Goal: Check status

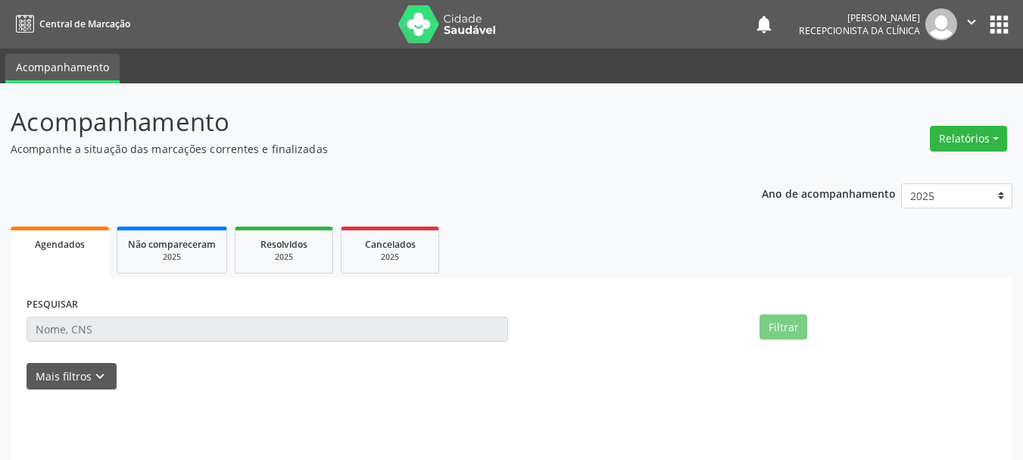
click at [80, 288] on div "PESQUISAR Filtrar UNIDADE DE REFERÊNCIA UNIDADE EXECUTANTE PROFISSIONAL EXECUTA…" at bounding box center [512, 381] width 1002 height 208
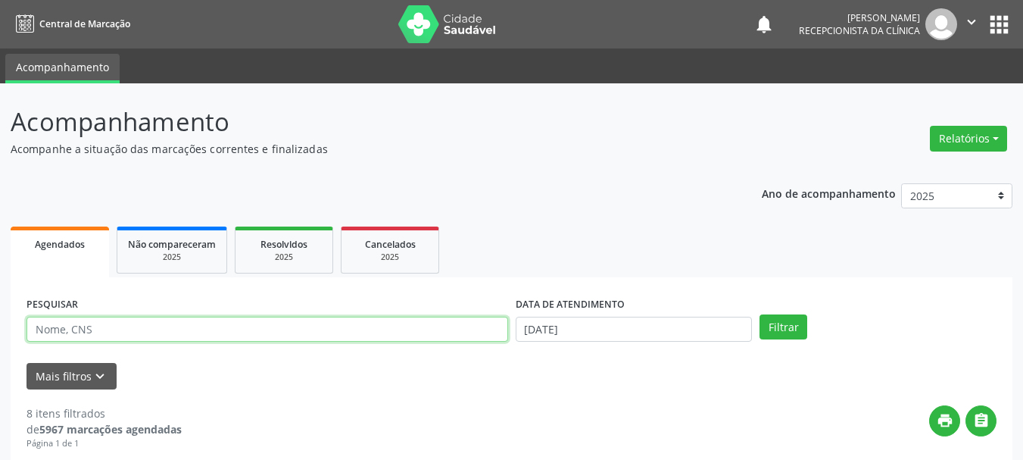
click at [82, 342] on input "text" at bounding box center [268, 330] width 482 height 26
type input "707809682622411"
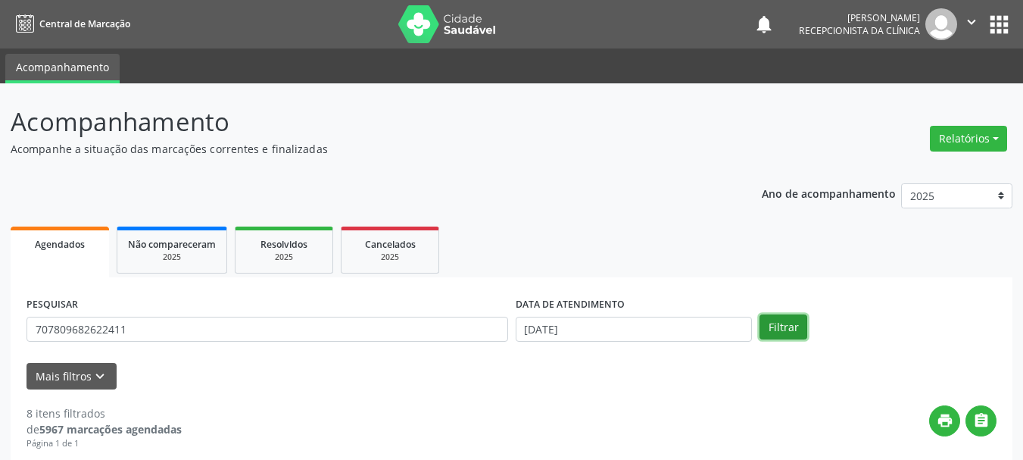
click at [781, 326] on button "Filtrar" at bounding box center [783, 327] width 48 height 26
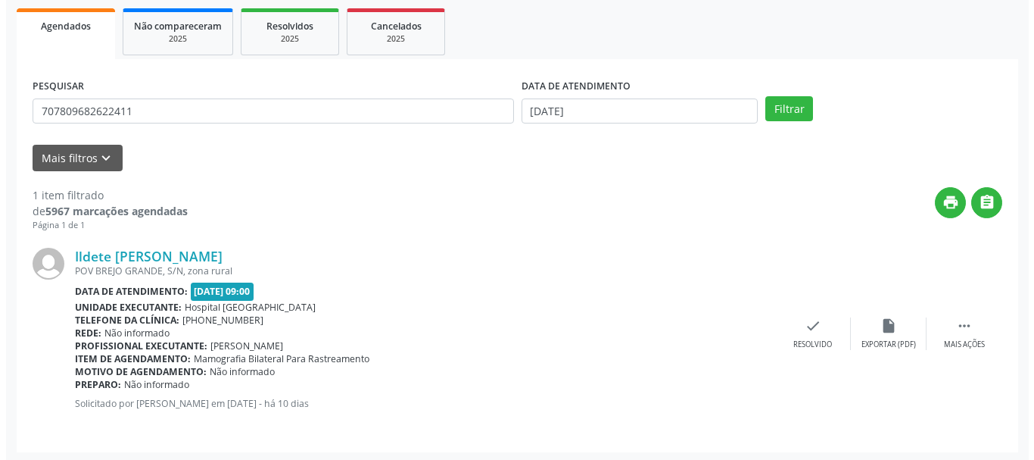
scroll to position [221, 0]
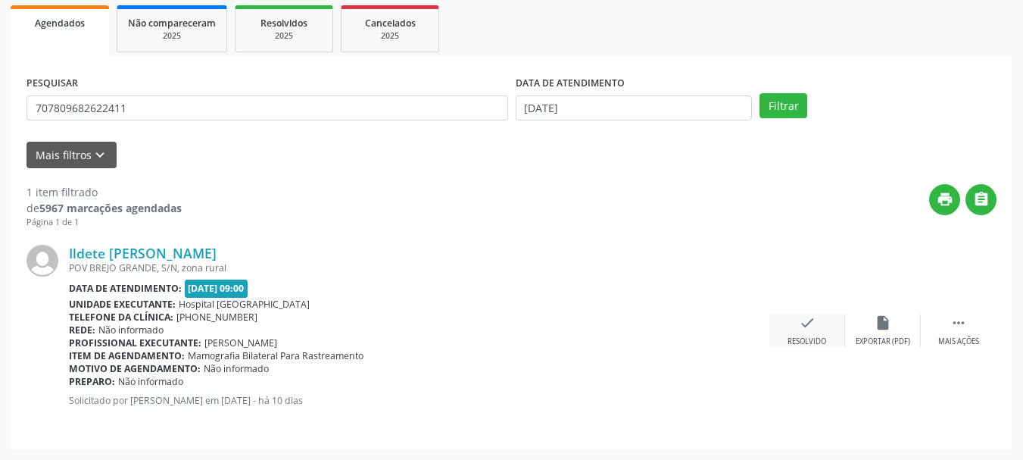
click at [797, 328] on div "check Resolvido" at bounding box center [807, 330] width 76 height 33
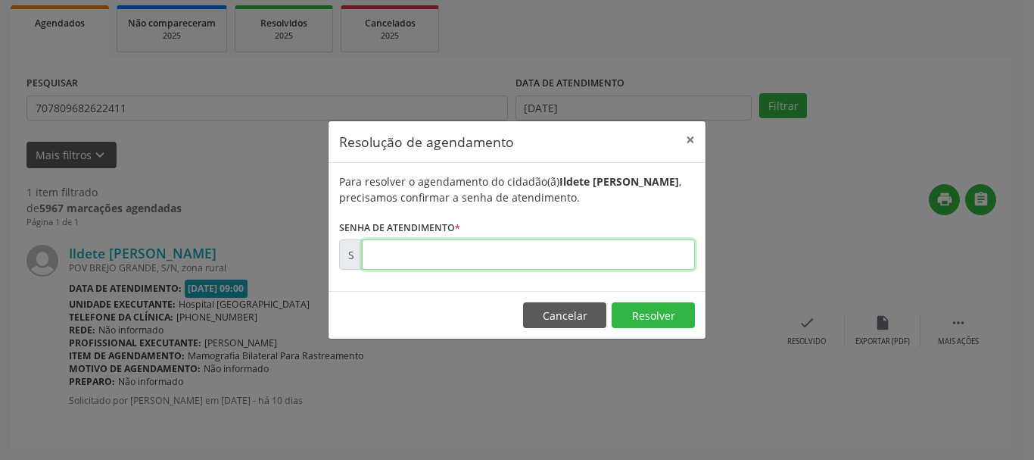
click at [495, 262] on input "text" at bounding box center [528, 254] width 333 height 30
type input "00177139"
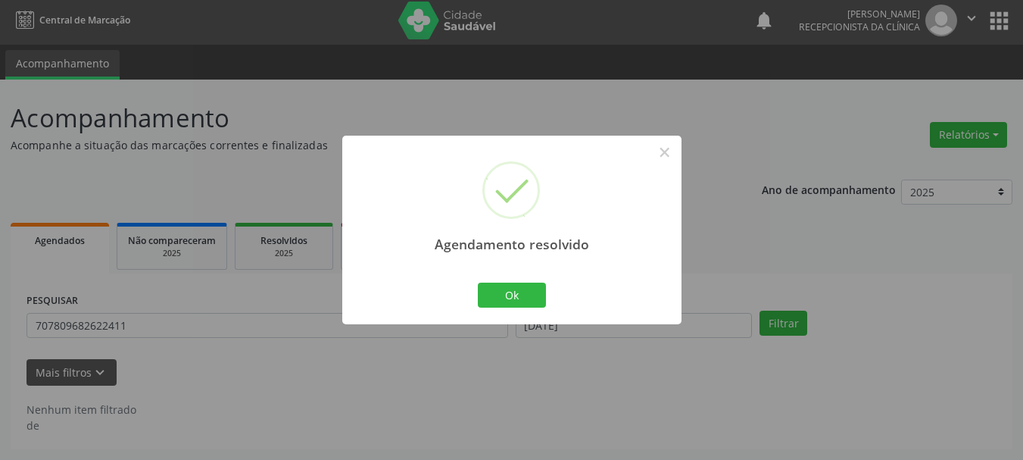
scroll to position [4, 0]
click at [515, 306] on button "Ok" at bounding box center [512, 295] width 68 height 26
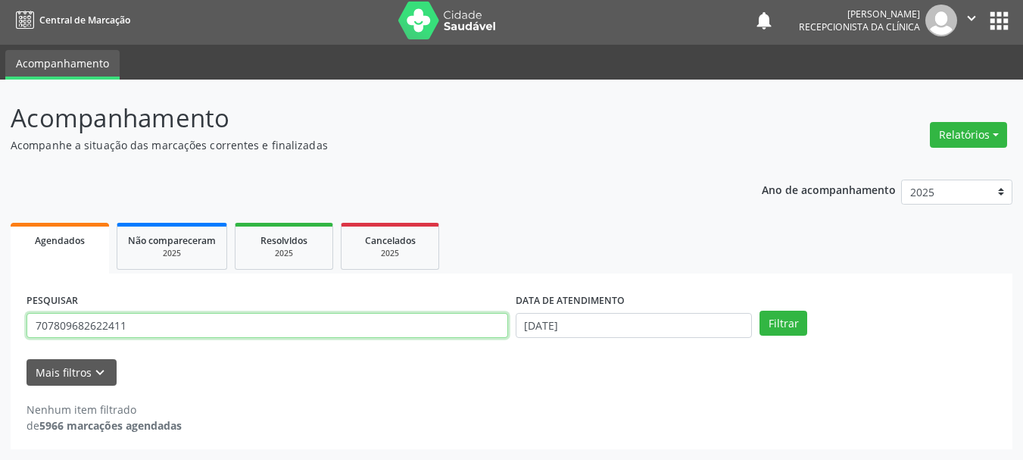
drag, startPoint x: 204, startPoint y: 324, endPoint x: 0, endPoint y: 388, distance: 213.6
click at [0, 388] on div "Acompanhamento Acompanhe a situação das marcações correntes e finalizadas Relat…" at bounding box center [511, 270] width 1023 height 380
type input "704109250370950"
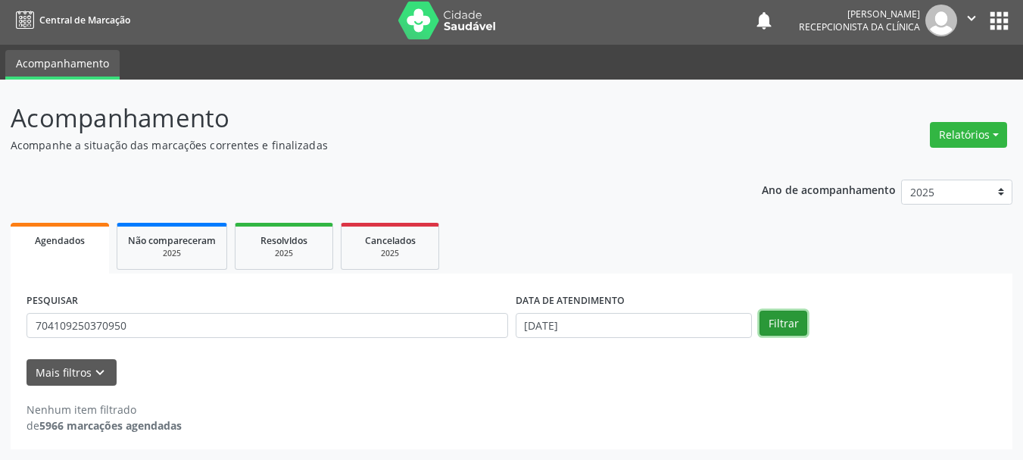
click at [787, 326] on button "Filtrar" at bounding box center [783, 323] width 48 height 26
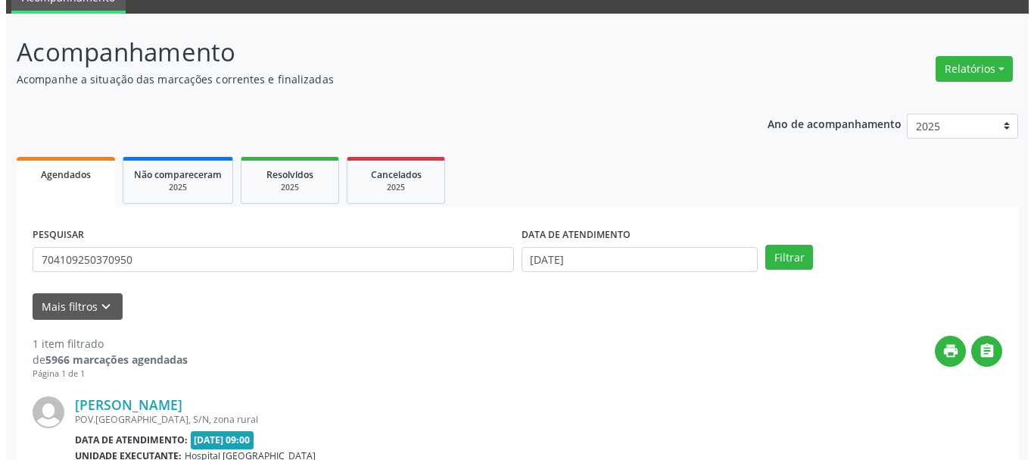
scroll to position [221, 0]
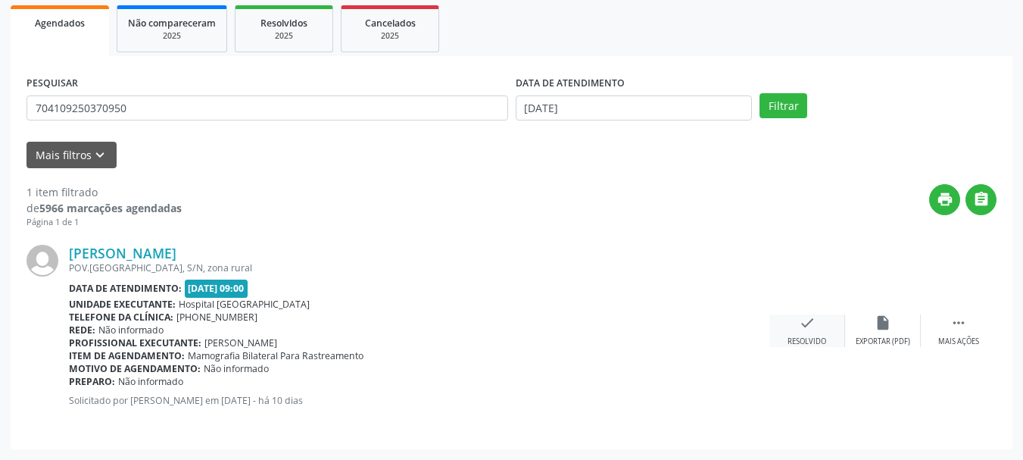
click at [804, 323] on icon "check" at bounding box center [807, 322] width 17 height 17
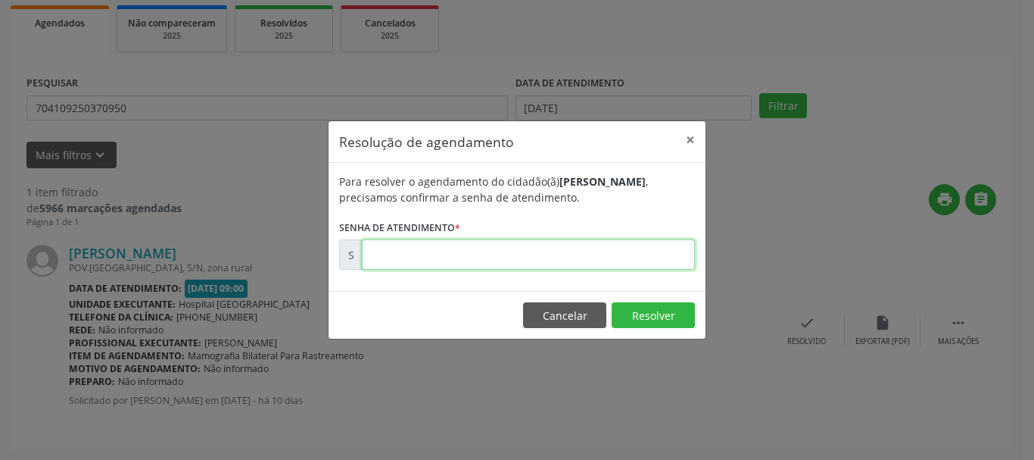
click at [621, 263] on input "text" at bounding box center [528, 254] width 333 height 30
type input "00177072"
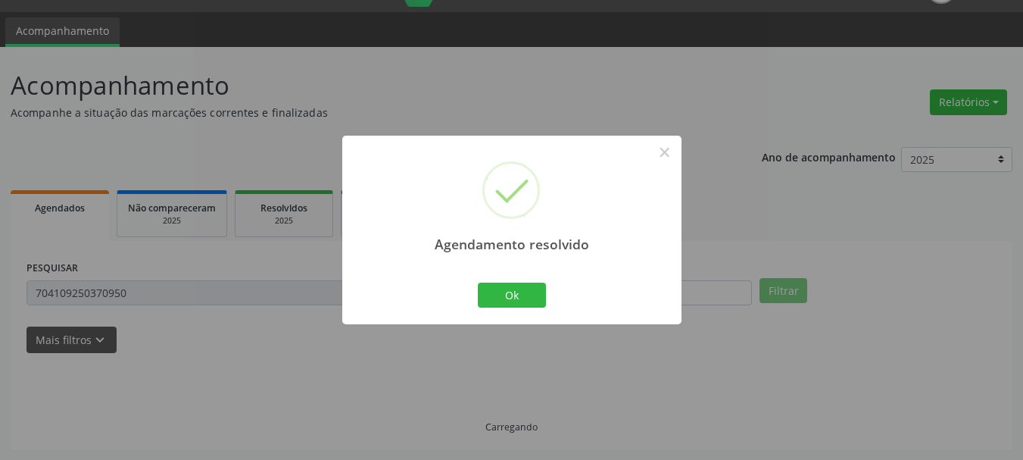
scroll to position [4, 0]
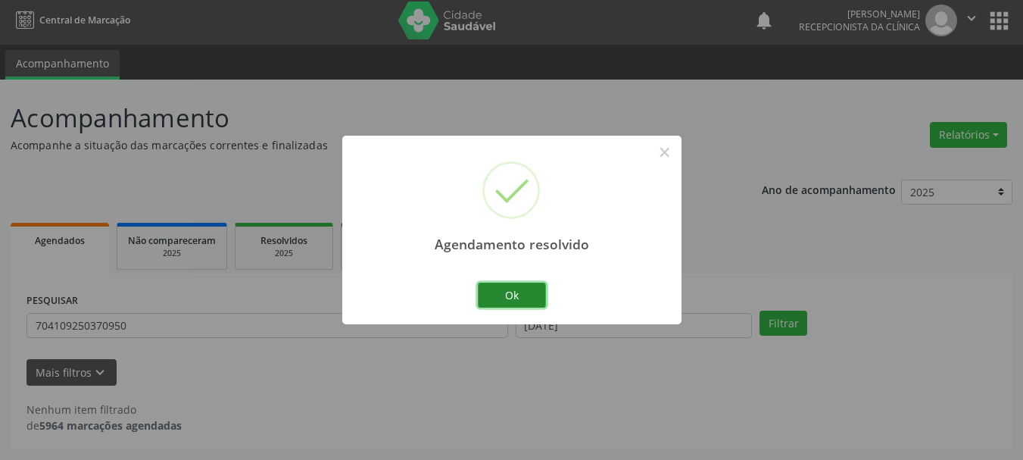
click at [510, 302] on button "Ok" at bounding box center [512, 295] width 68 height 26
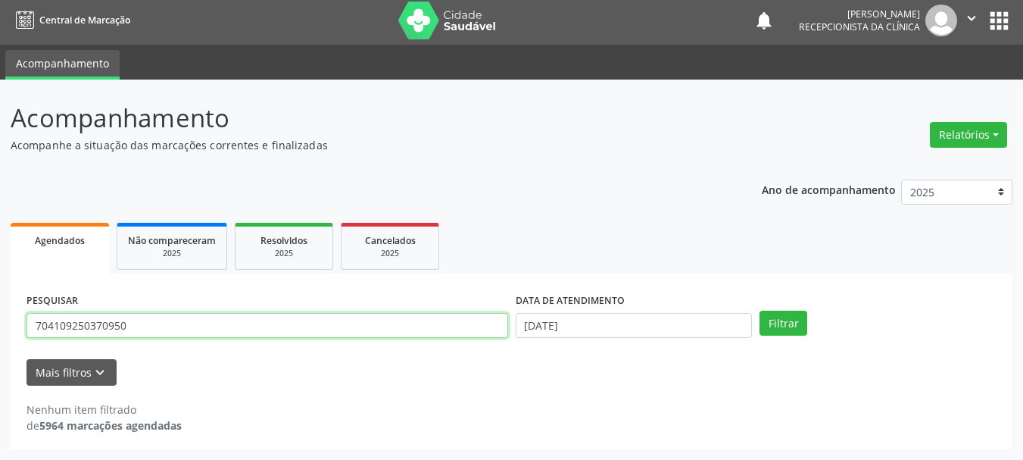
drag, startPoint x: 0, startPoint y: 363, endPoint x: 0, endPoint y: 371, distance: 8.3
click at [0, 371] on div "Acompanhamento Acompanhe a situação das marcações correntes e finalizadas Relat…" at bounding box center [511, 270] width 1023 height 380
type input "707406070177574"
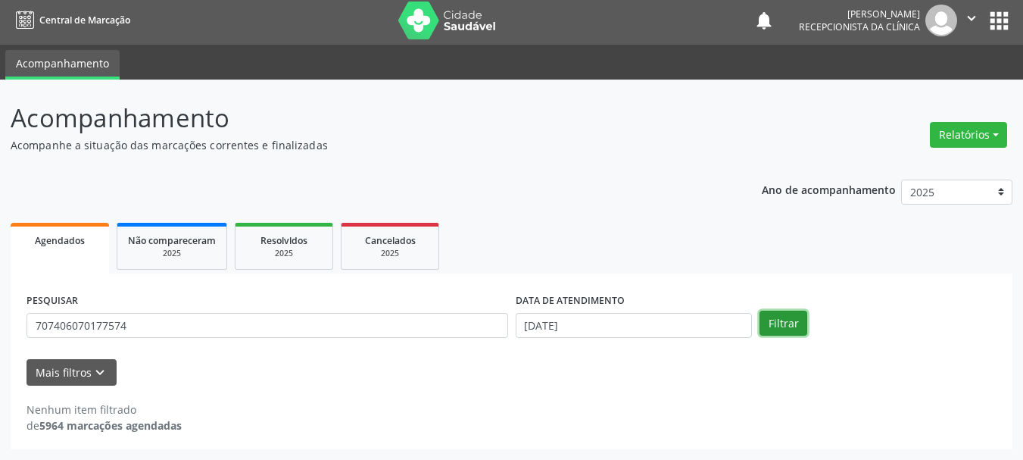
click at [778, 322] on button "Filtrar" at bounding box center [783, 323] width 48 height 26
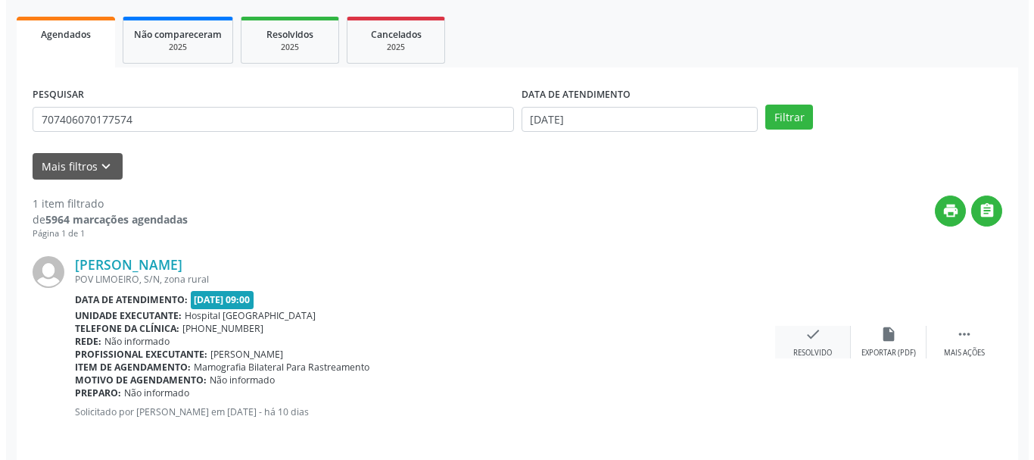
scroll to position [221, 0]
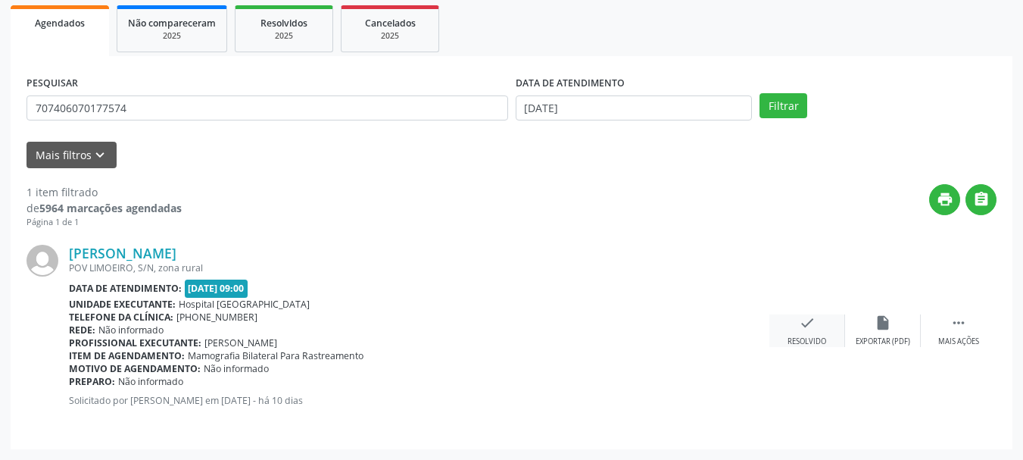
click at [804, 334] on div "check Resolvido" at bounding box center [807, 330] width 76 height 33
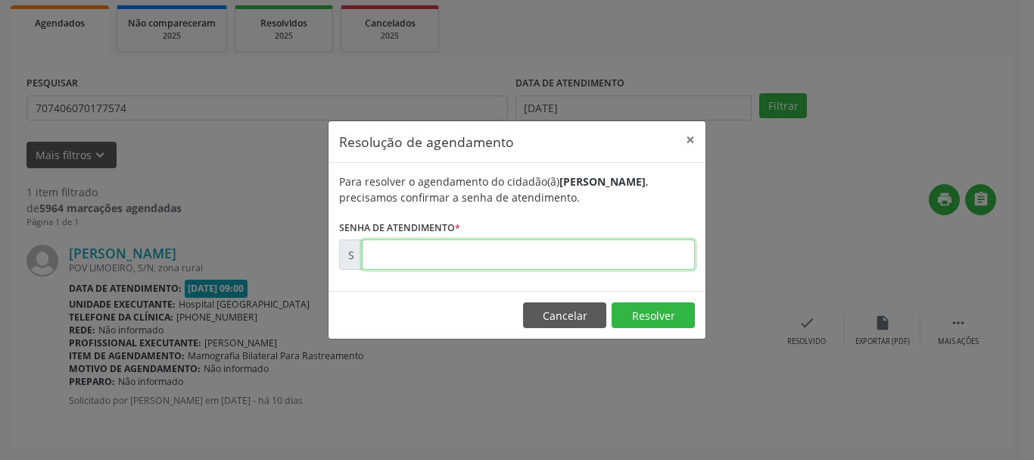
click at [559, 262] on input "text" at bounding box center [528, 254] width 333 height 30
type input "00177080"
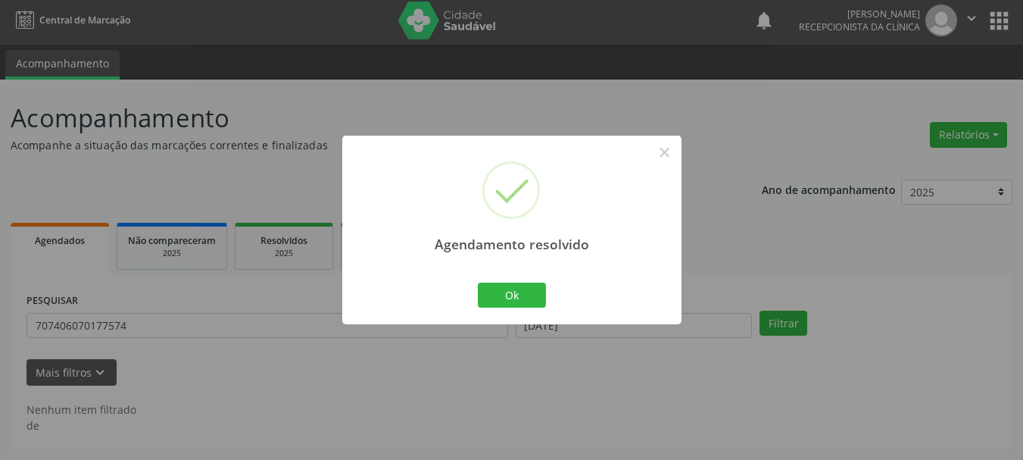
scroll to position [4, 0]
click at [498, 295] on button "Ok" at bounding box center [512, 295] width 68 height 26
